Goal: Task Accomplishment & Management: Manage account settings

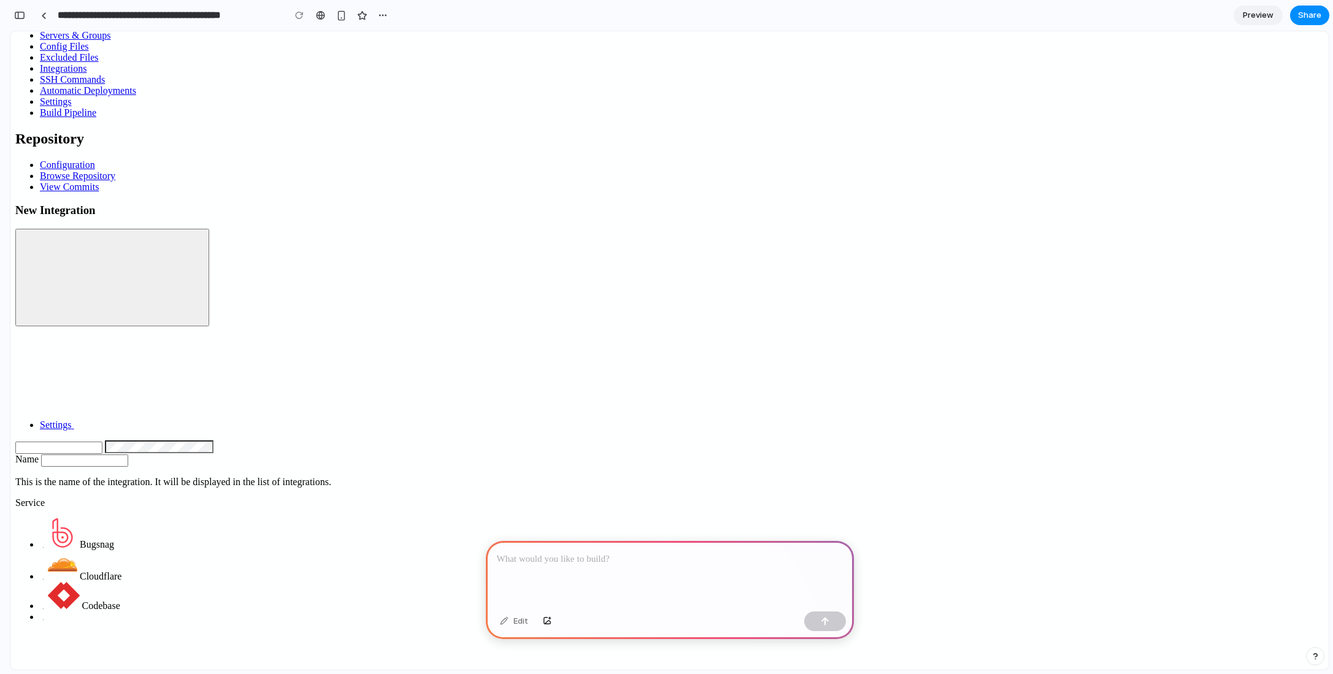
scroll to position [470, 0]
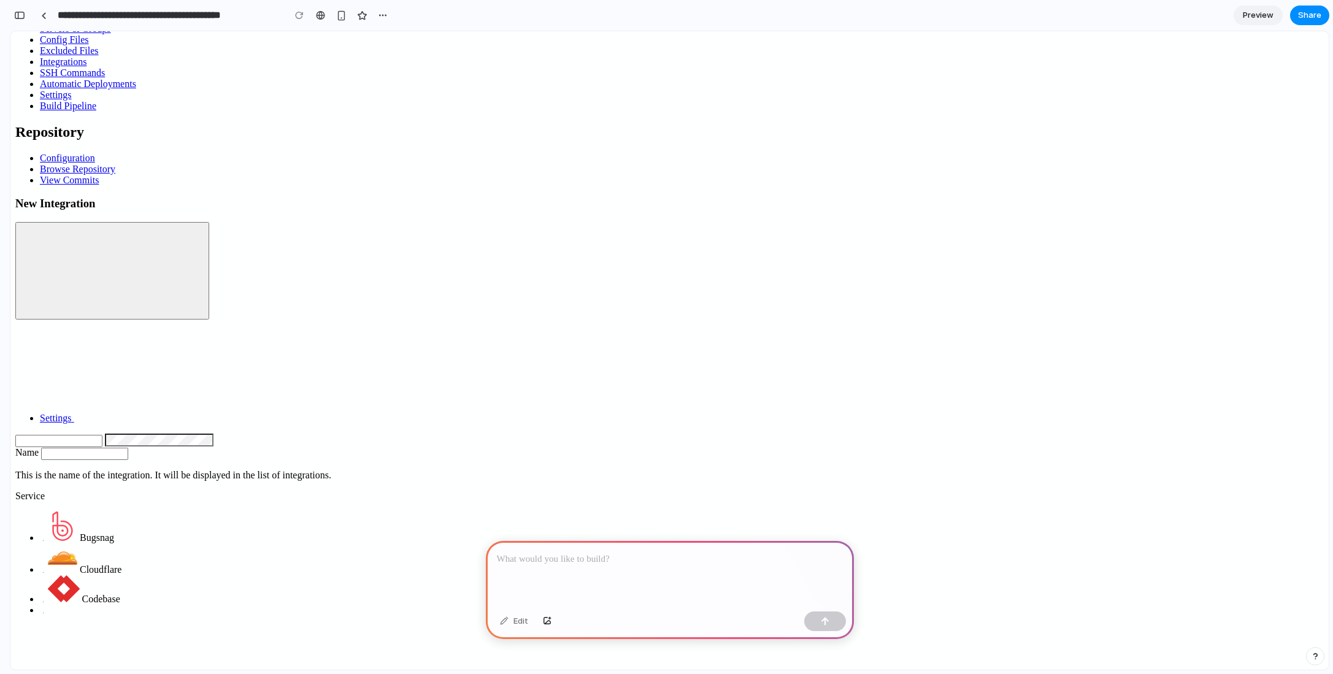
click at [602, 557] on p at bounding box center [670, 559] width 346 height 15
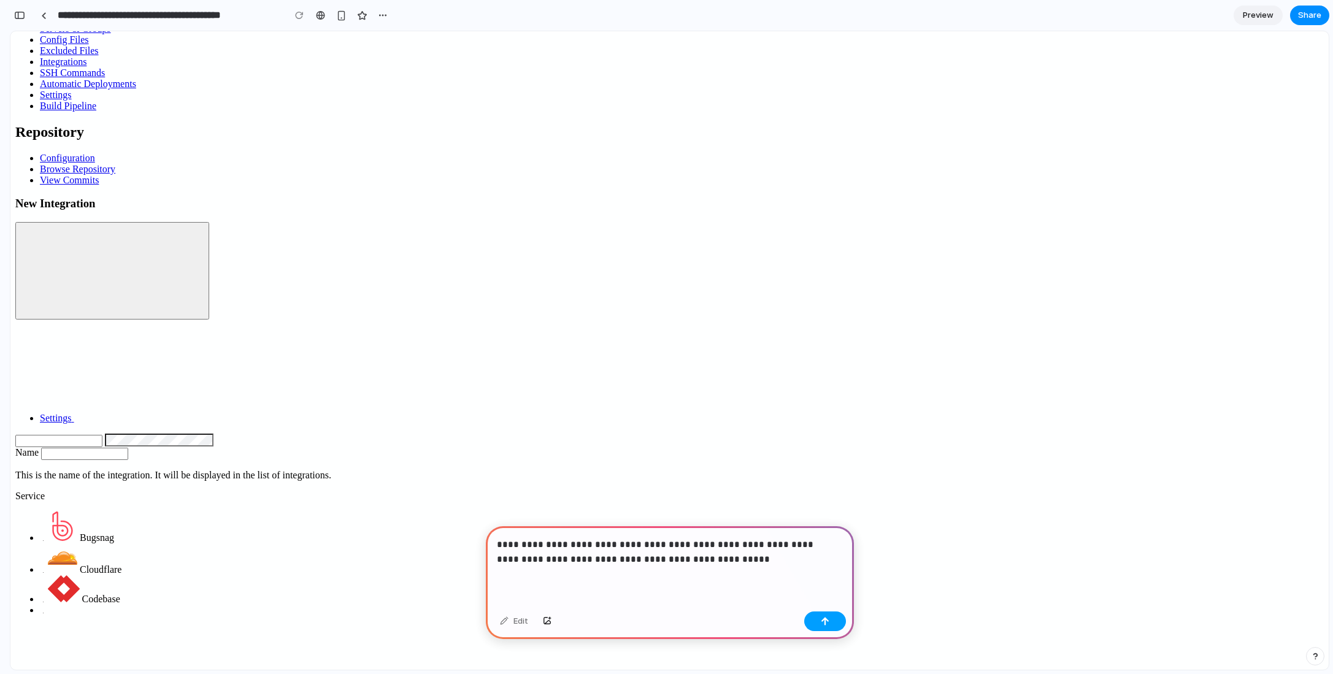
click at [814, 621] on button "button" at bounding box center [825, 621] width 42 height 20
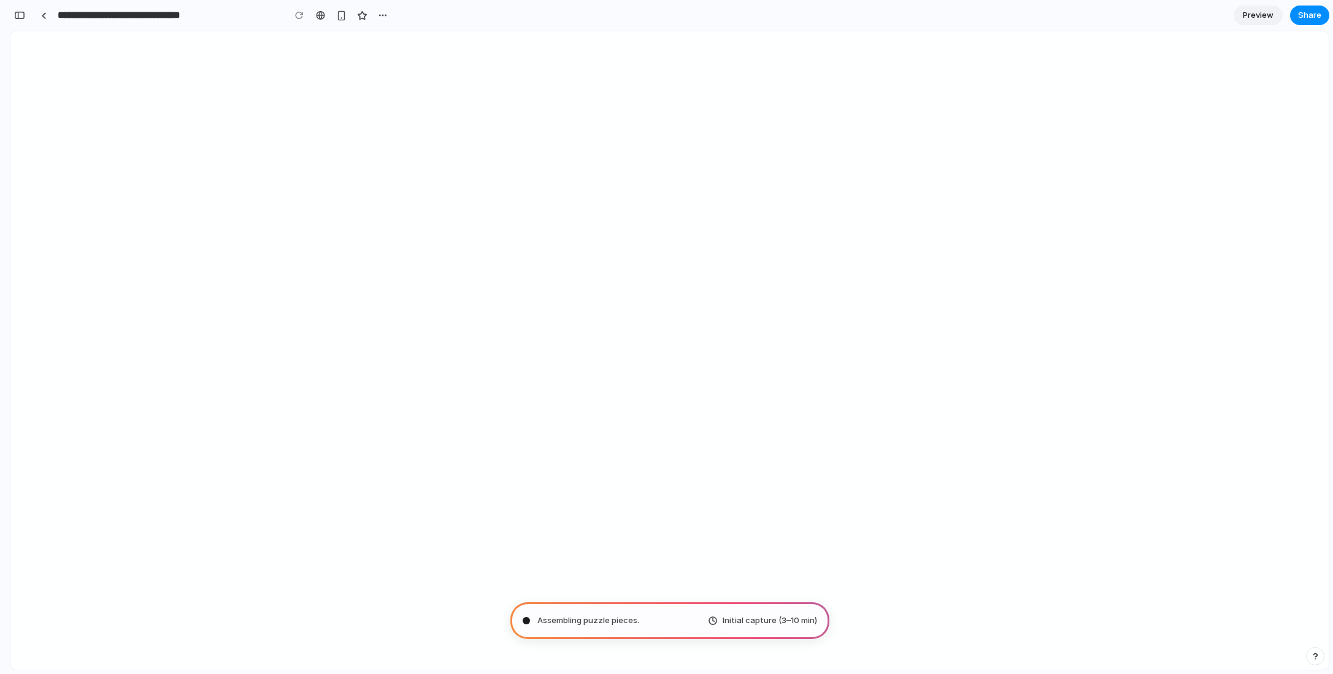
type input "**********"
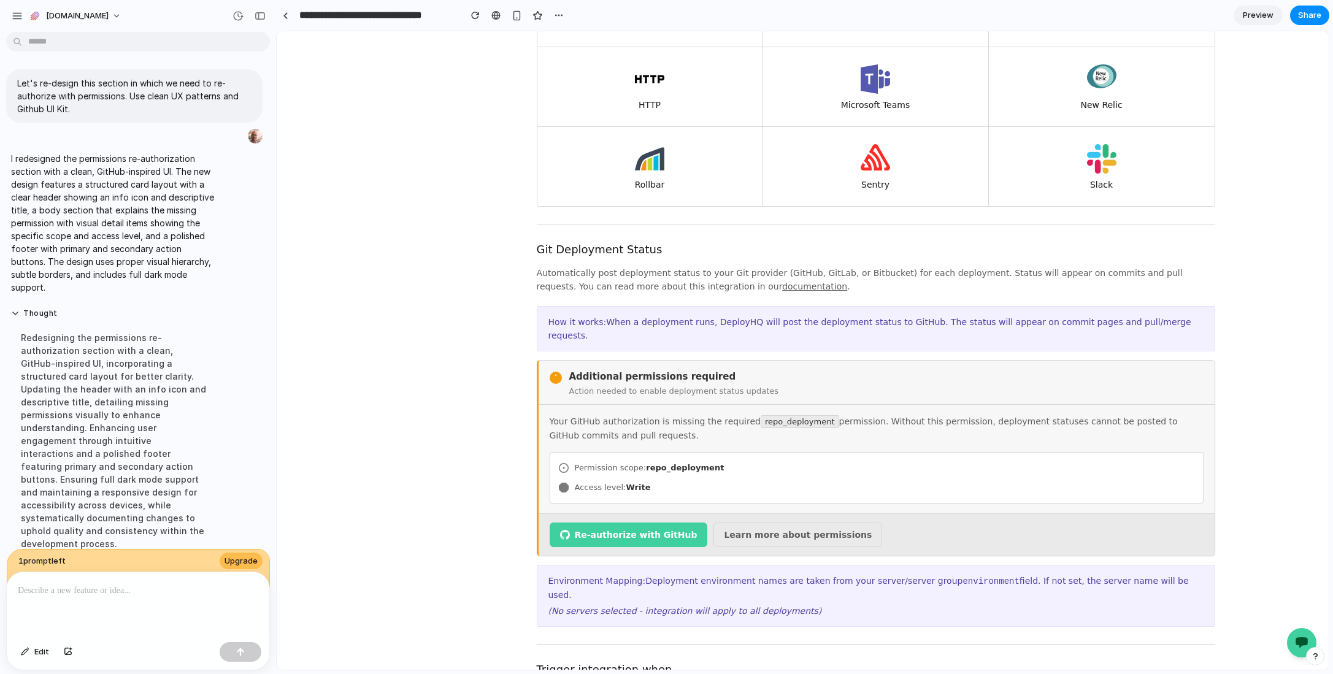
scroll to position [412, 0]
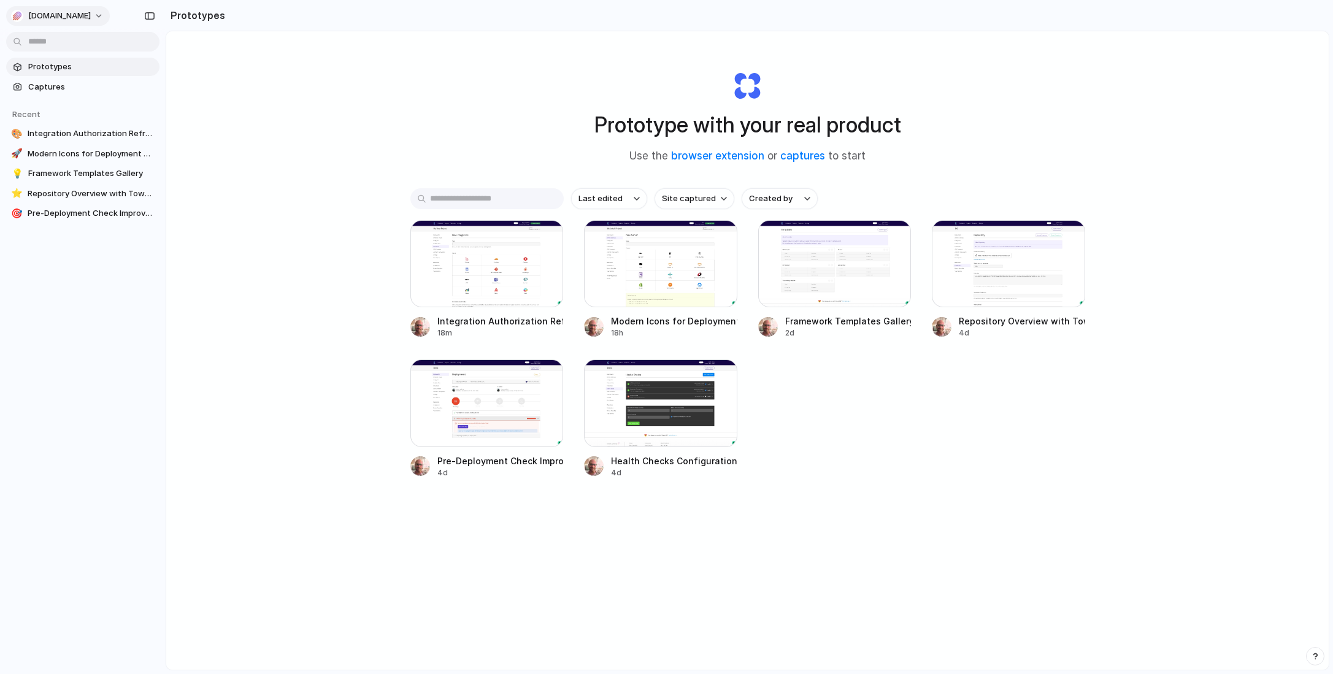
click at [64, 17] on span "[DOMAIN_NAME]" at bounding box center [59, 16] width 63 height 12
click at [337, 171] on div "Settings Invite members Change theme Sign out" at bounding box center [666, 337] width 1333 height 674
click at [71, 22] on button "[DOMAIN_NAME]" at bounding box center [58, 16] width 104 height 20
click at [56, 42] on span "Settings" at bounding box center [45, 43] width 34 height 12
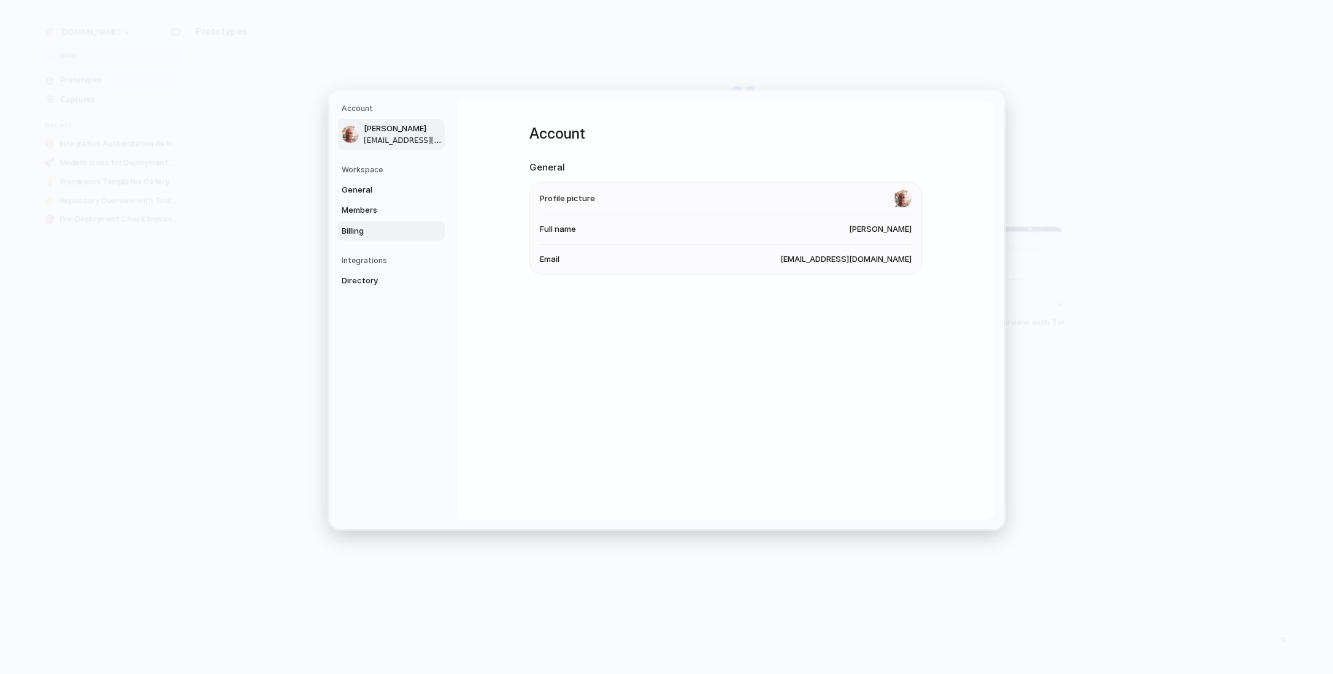
click at [359, 228] on span "Billing" at bounding box center [381, 231] width 78 height 12
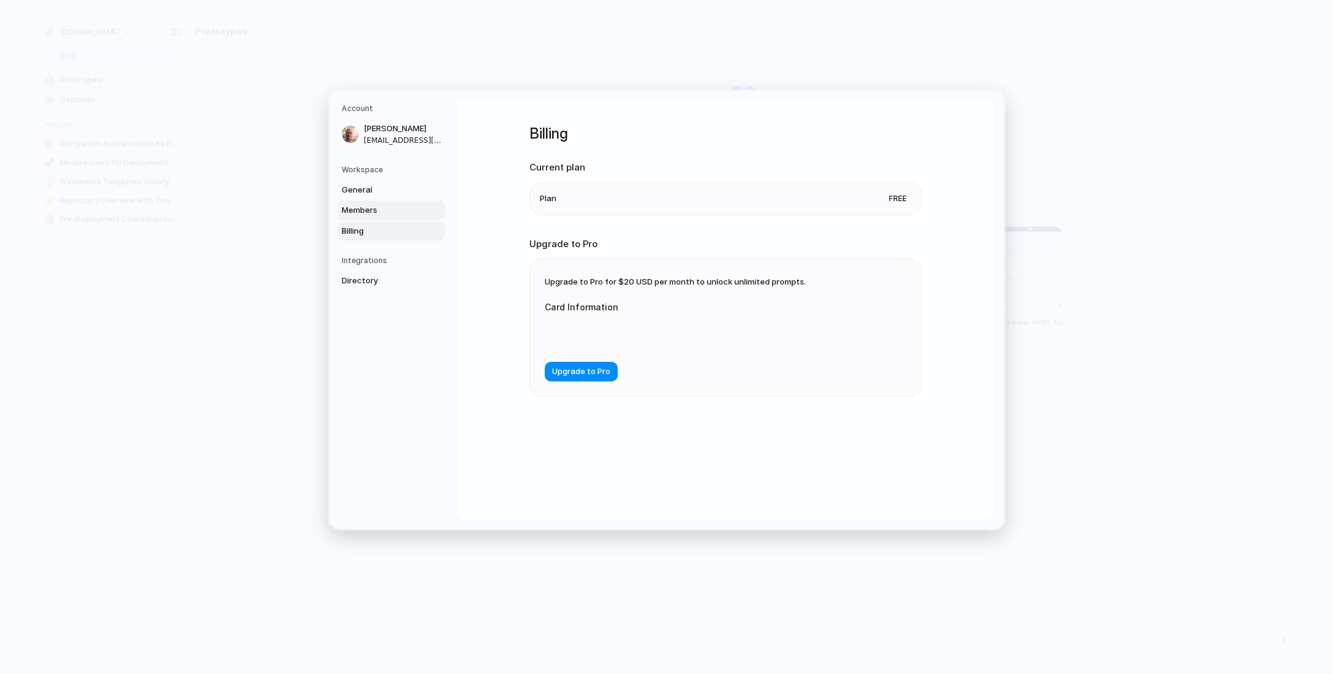
click at [367, 215] on span "Members" at bounding box center [381, 210] width 78 height 12
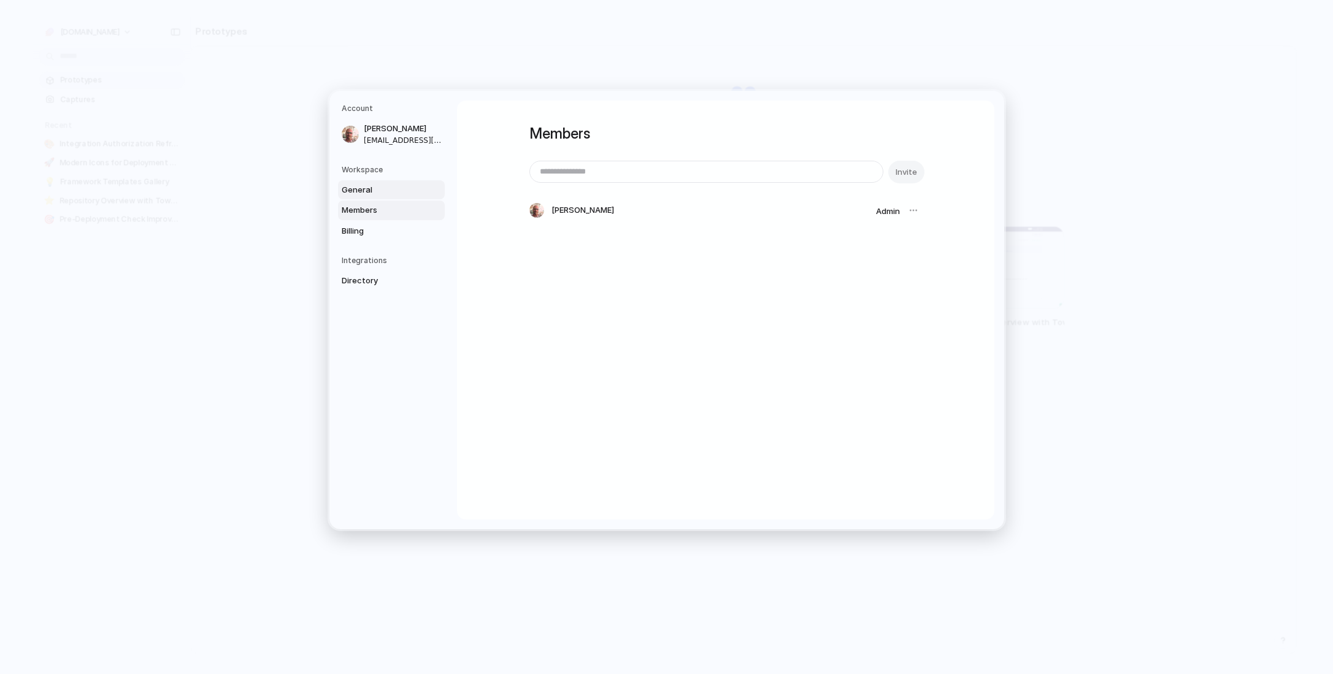
click at [370, 193] on span "General" at bounding box center [381, 190] width 78 height 12
